Goal: Task Accomplishment & Management: Use online tool/utility

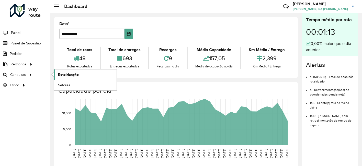
click at [70, 72] on span "Roteirização" at bounding box center [68, 74] width 21 height 5
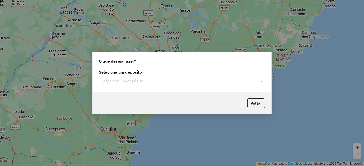
click at [131, 83] on input "text" at bounding box center [176, 81] width 151 height 6
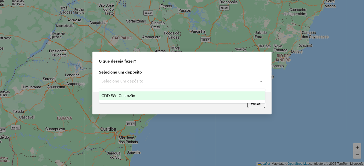
click at [138, 94] on div "CDD São Cristovão" at bounding box center [182, 96] width 166 height 9
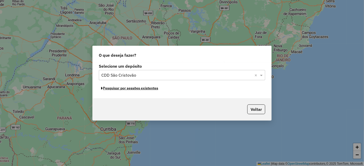
click at [152, 90] on button "Pesquisar por sessões existentes" at bounding box center [130, 88] width 62 height 8
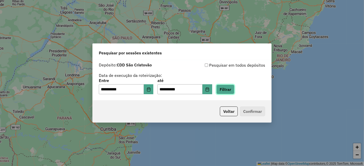
click at [226, 89] on button "Filtrar" at bounding box center [225, 90] width 18 height 10
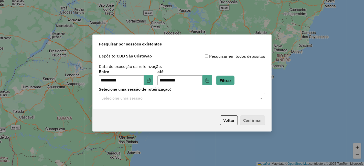
click at [128, 97] on input "text" at bounding box center [176, 98] width 151 height 6
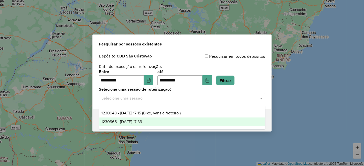
click at [160, 118] on div "1230965 - 18/08/2025 17:39" at bounding box center [182, 122] width 166 height 9
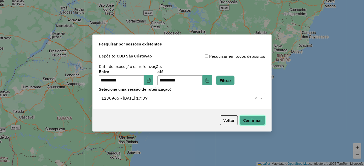
click at [246, 117] on button "Confirmar" at bounding box center [252, 121] width 25 height 10
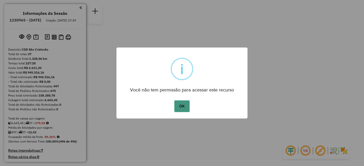
click at [187, 109] on button "OK" at bounding box center [181, 107] width 15 height 12
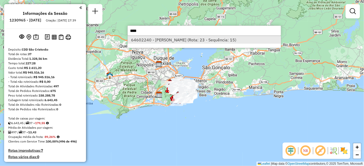
type input "****"
click at [201, 39] on li "64602240 - [PERSON_NAME] (Rota: 23 - Sequência: 15)" at bounding box center [204, 40] width 153 height 8
select select "**********"
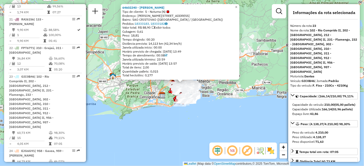
scroll to position [811, 0]
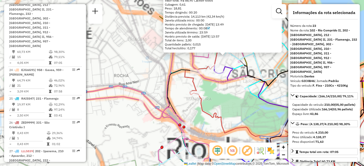
drag, startPoint x: 213, startPoint y: 54, endPoint x: 193, endPoint y: 87, distance: 38.4
click at [193, 87] on icon at bounding box center [283, 116] width 196 height 200
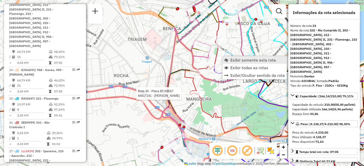
click at [246, 59] on span "Exibir somente esta rota" at bounding box center [253, 60] width 46 height 4
